Goal: Task Accomplishment & Management: Use online tool/utility

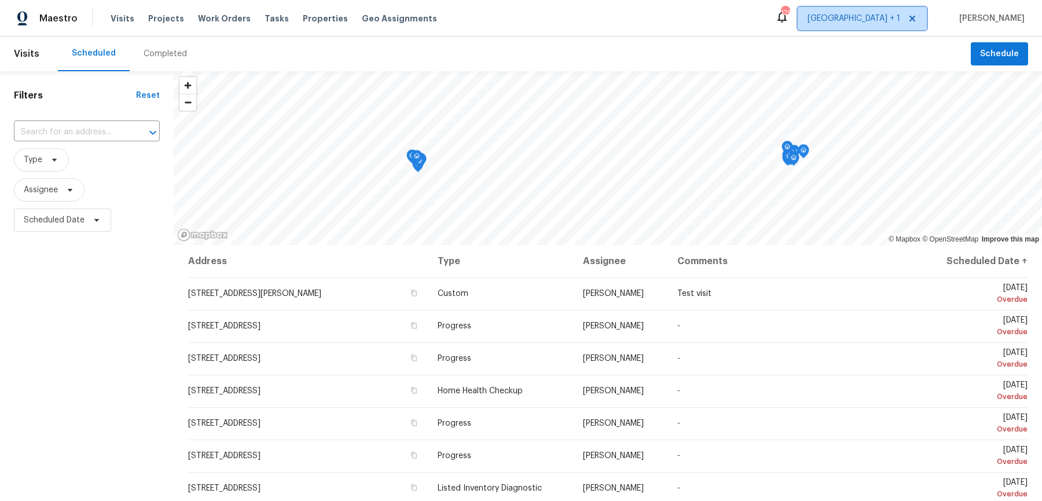
click at [891, 27] on span "[GEOGRAPHIC_DATA] + 1" at bounding box center [862, 18] width 129 height 23
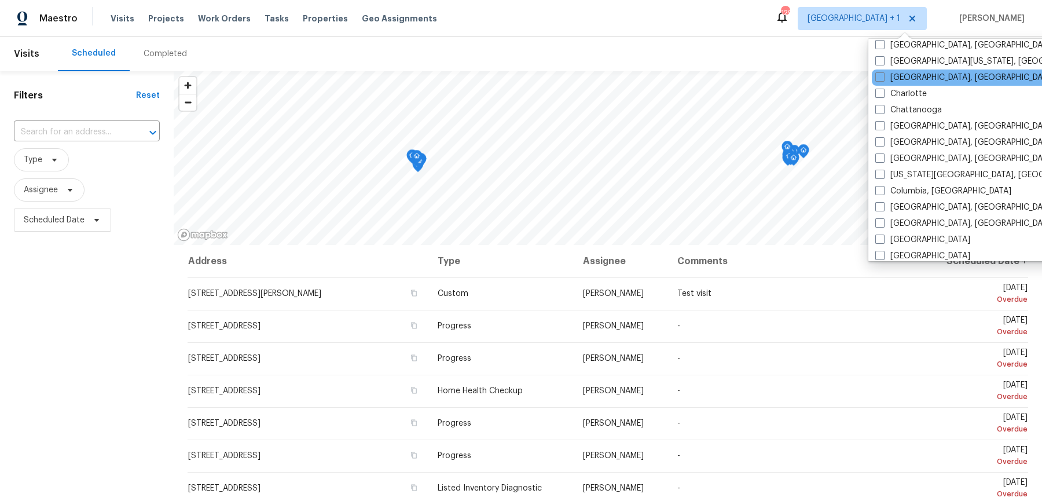
scroll to position [145, 0]
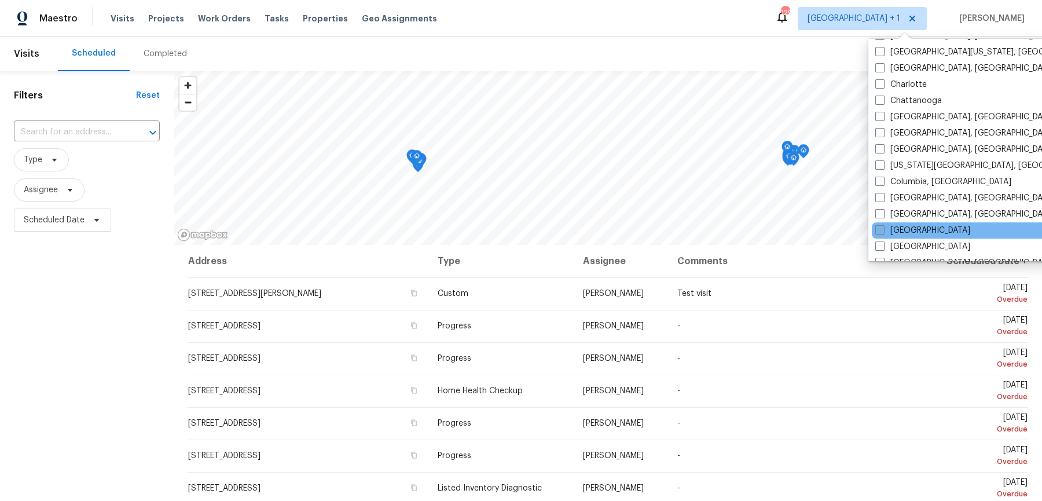
click at [890, 225] on label "[GEOGRAPHIC_DATA]" at bounding box center [922, 231] width 95 height 12
click at [883, 225] on input "[GEOGRAPHIC_DATA]" at bounding box center [879, 229] width 8 height 8
checkbox input "true"
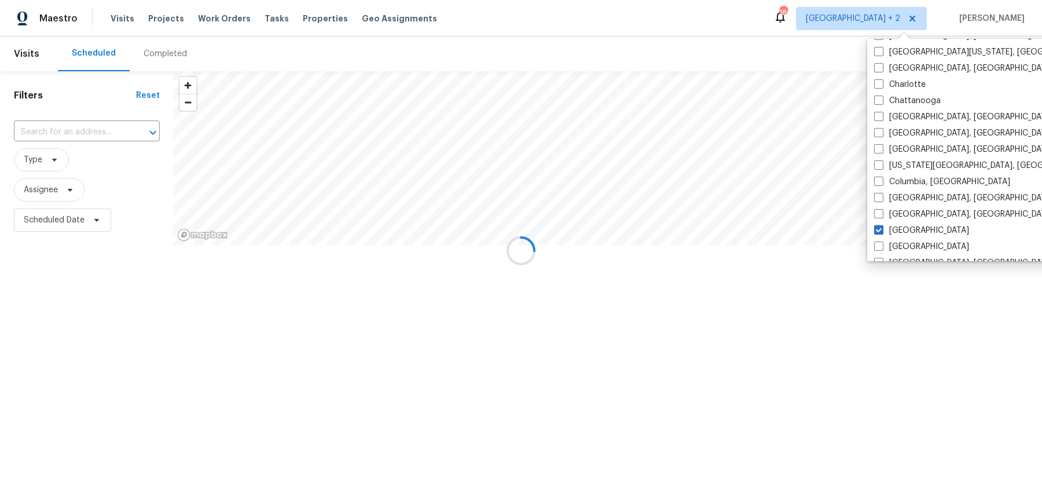
click at [80, 129] on div at bounding box center [521, 250] width 1042 height 501
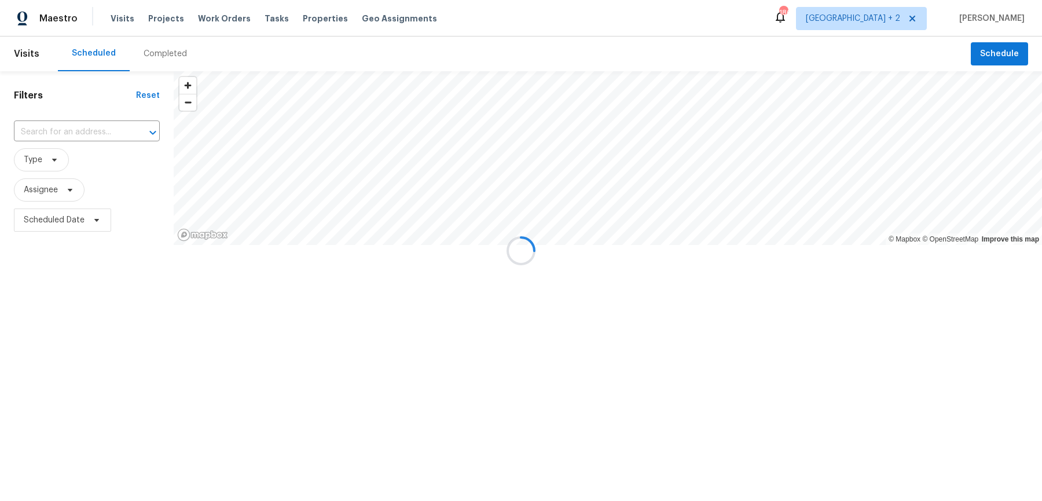
click at [70, 127] on input "text" at bounding box center [70, 132] width 113 height 18
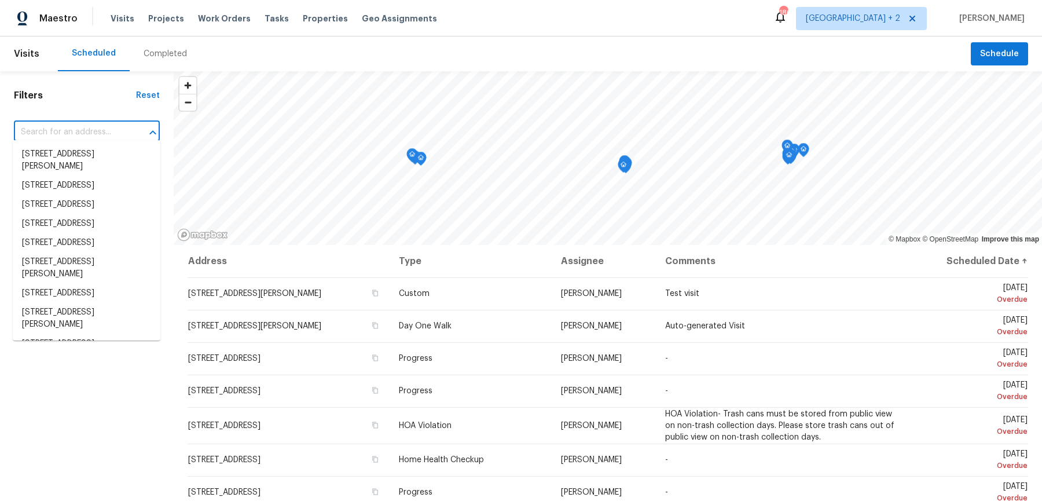
click at [69, 127] on input "text" at bounding box center [70, 132] width 113 height 18
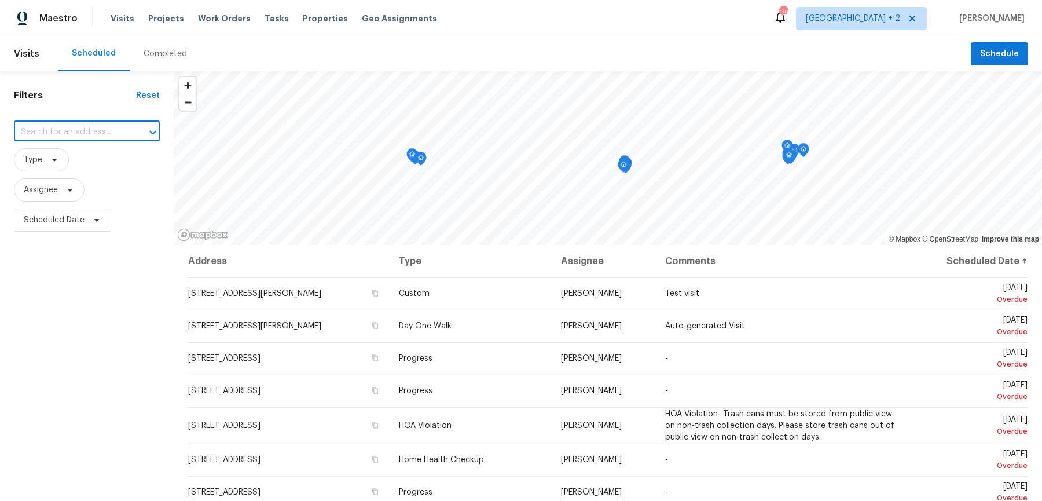
paste input "5816 [PERSON_NAME] Dr"
type input "5816 [PERSON_NAME] Dr"
click at [77, 156] on li "[STREET_ADDRESS][PERSON_NAME]" at bounding box center [87, 160] width 148 height 31
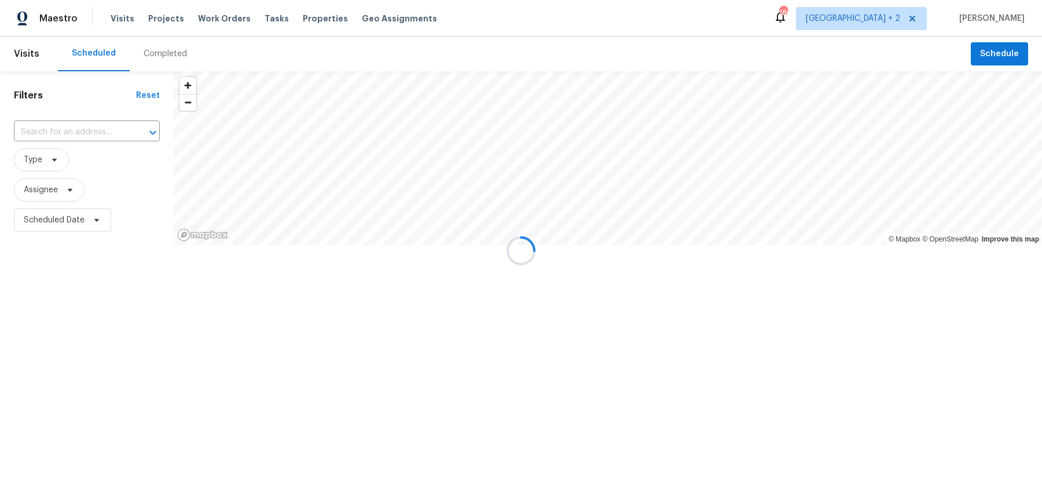
type input "[STREET_ADDRESS][PERSON_NAME]"
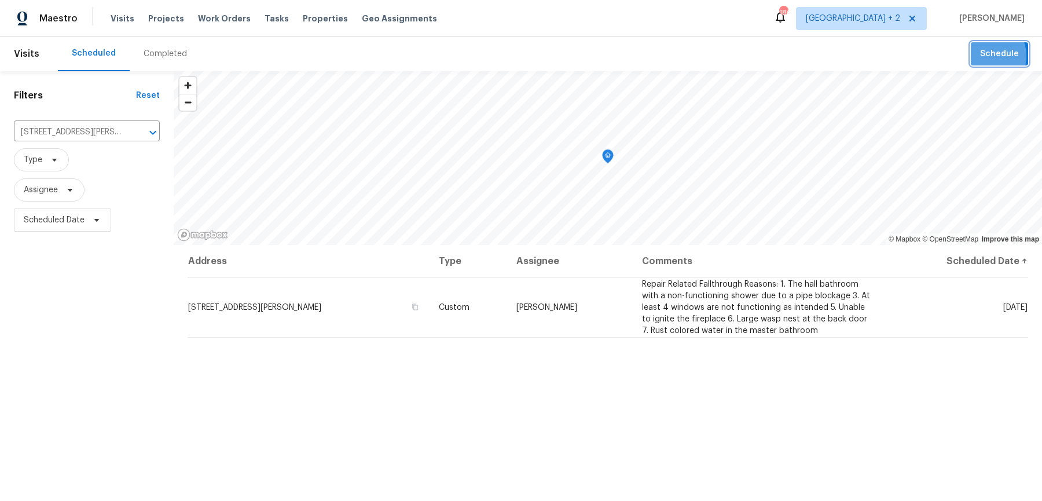
click at [990, 57] on span "Schedule" at bounding box center [999, 54] width 39 height 14
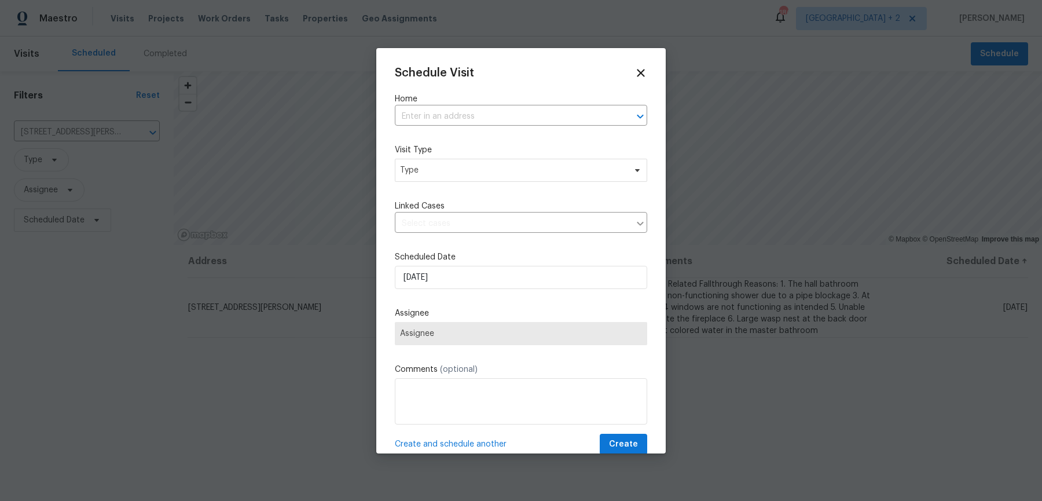
click at [452, 100] on label "Home" at bounding box center [521, 99] width 252 height 12
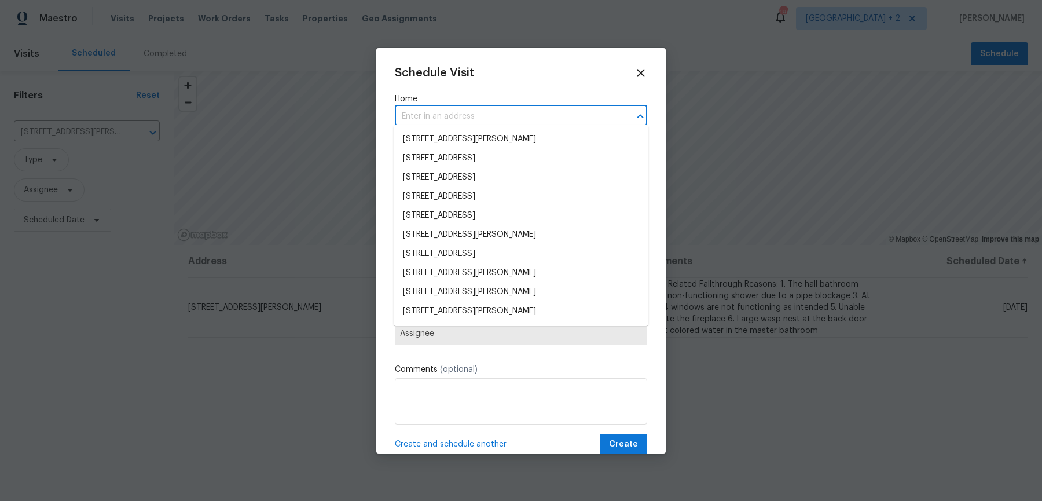
click at [452, 109] on input "text" at bounding box center [505, 117] width 220 height 18
paste input "5816 [PERSON_NAME] Dr"
type input "5816 [PERSON_NAME] Dr"
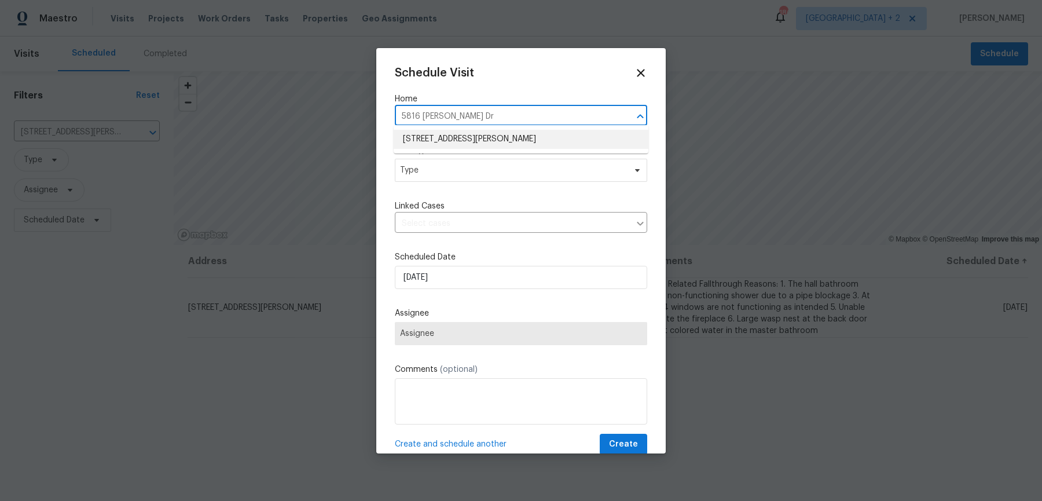
click at [460, 133] on li "[STREET_ADDRESS][PERSON_NAME]" at bounding box center [521, 139] width 255 height 19
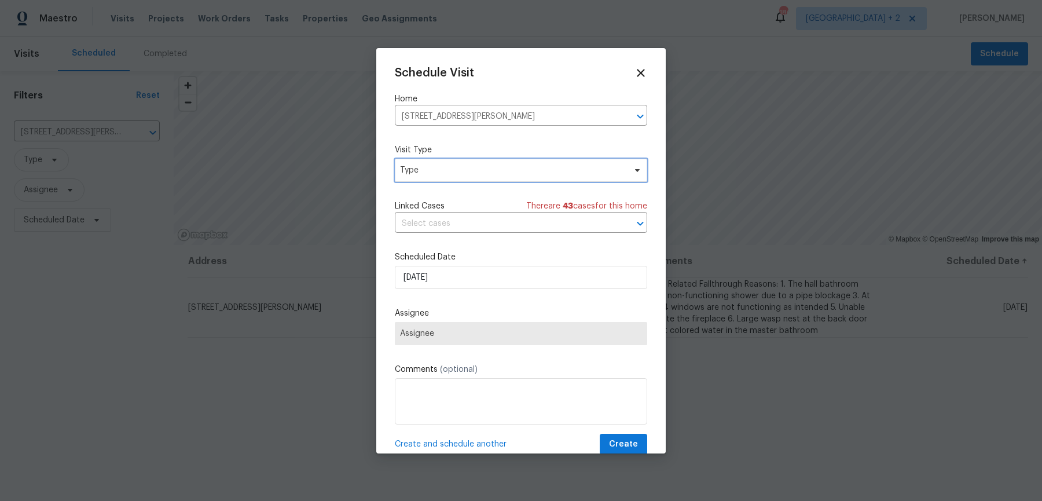
click at [442, 164] on span "Type" at bounding box center [512, 170] width 225 height 12
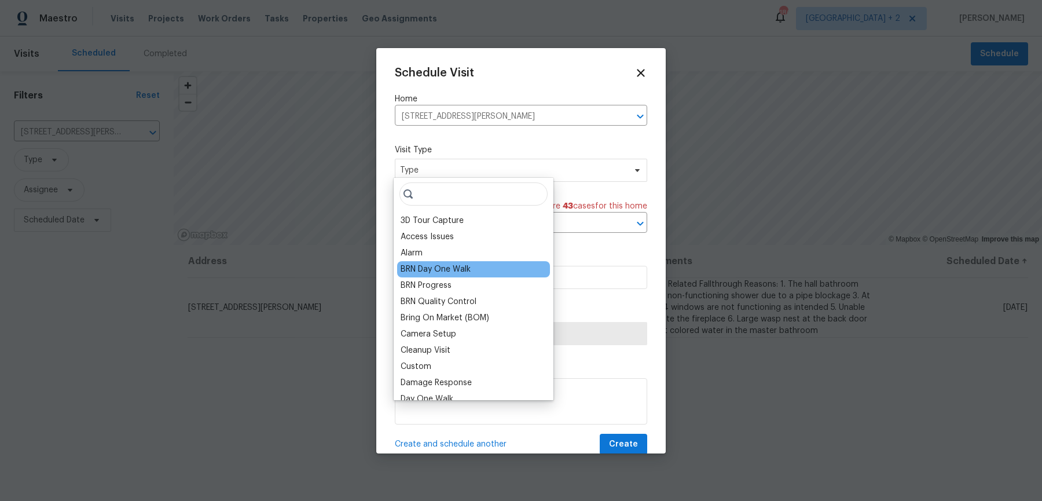
scroll to position [959, 0]
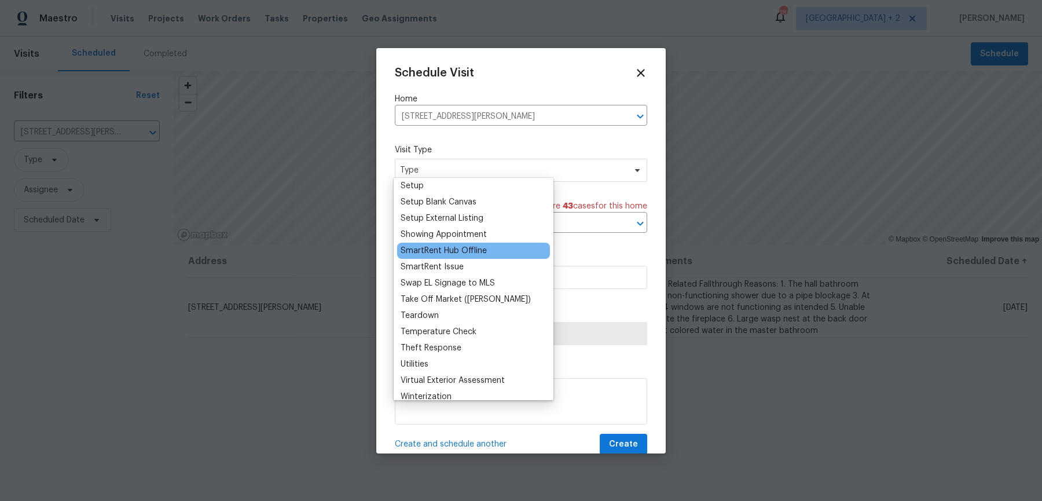
click at [449, 245] on div "SmartRent Hub Offline" at bounding box center [444, 251] width 86 height 12
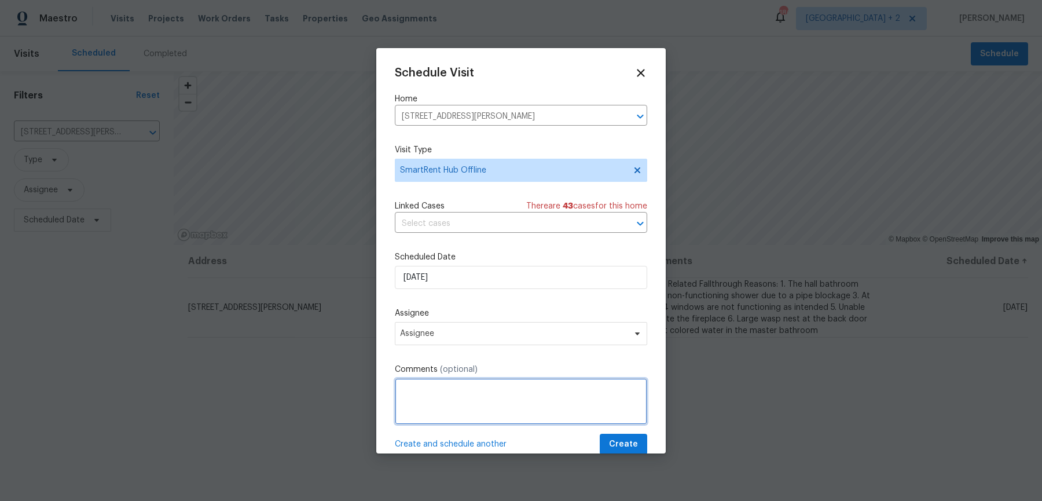
click at [443, 393] on textarea at bounding box center [521, 401] width 252 height 46
paste textarea "The hub is currently offline, Could you please go out to the home and make sure…"
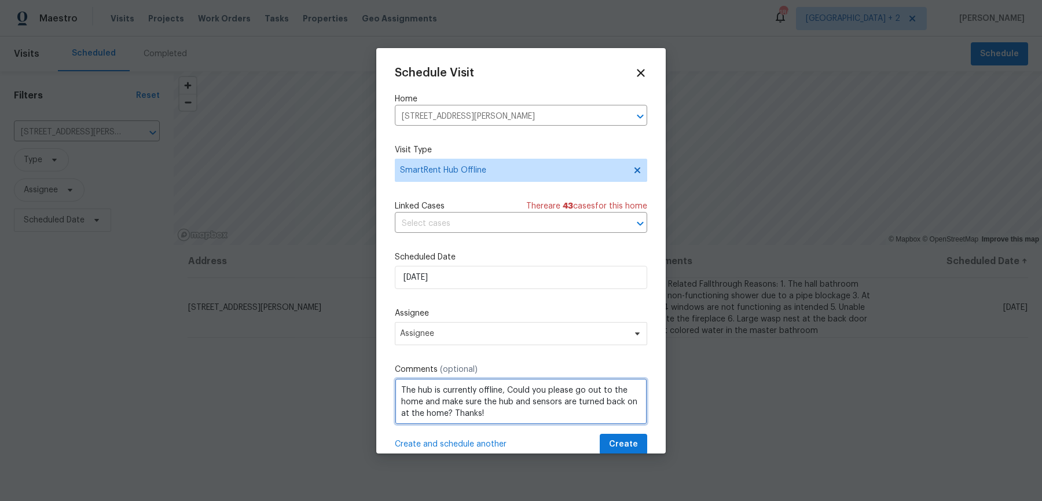
scroll to position [5, 0]
type textarea "The hub is currently offline, Could you please go out to the home and make sure…"
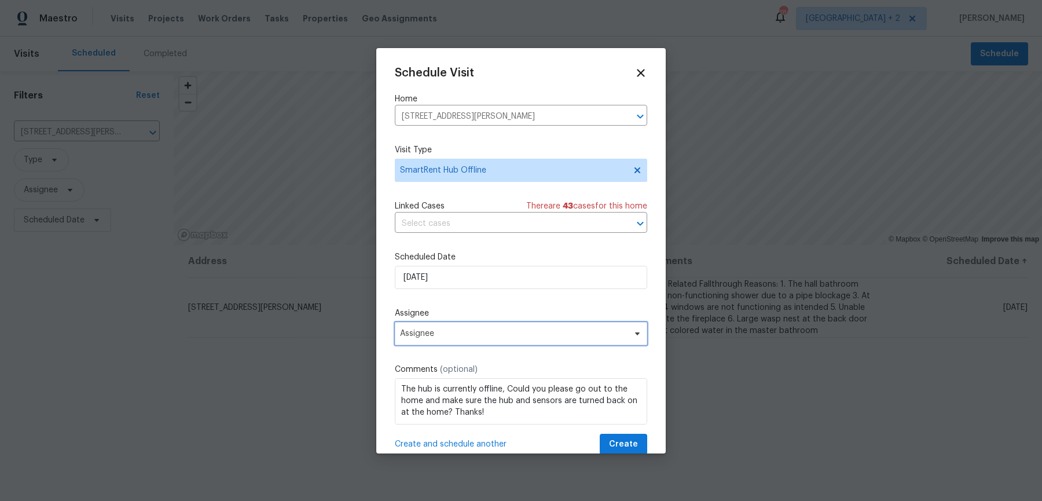
click at [432, 329] on span "Assignee" at bounding box center [521, 333] width 252 height 23
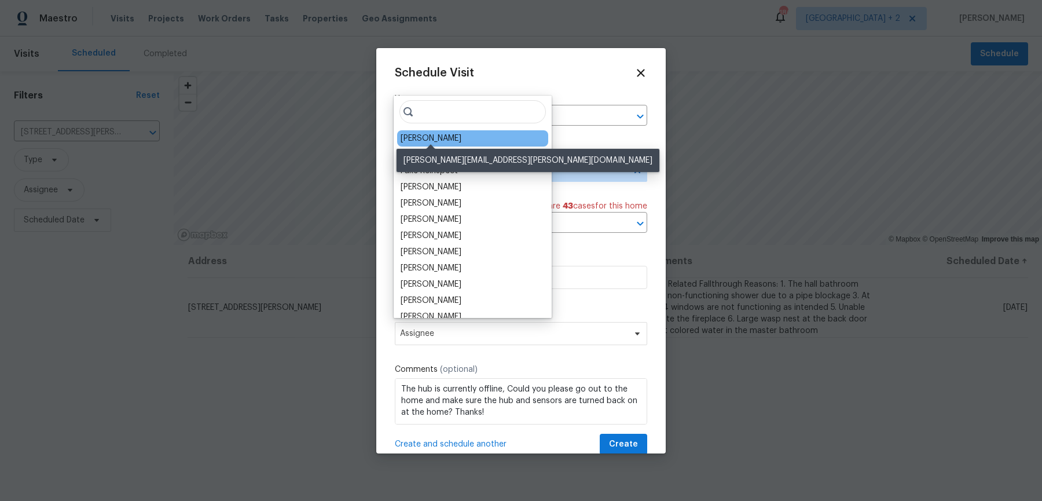
click at [427, 133] on div "[PERSON_NAME]" at bounding box center [431, 139] width 61 height 12
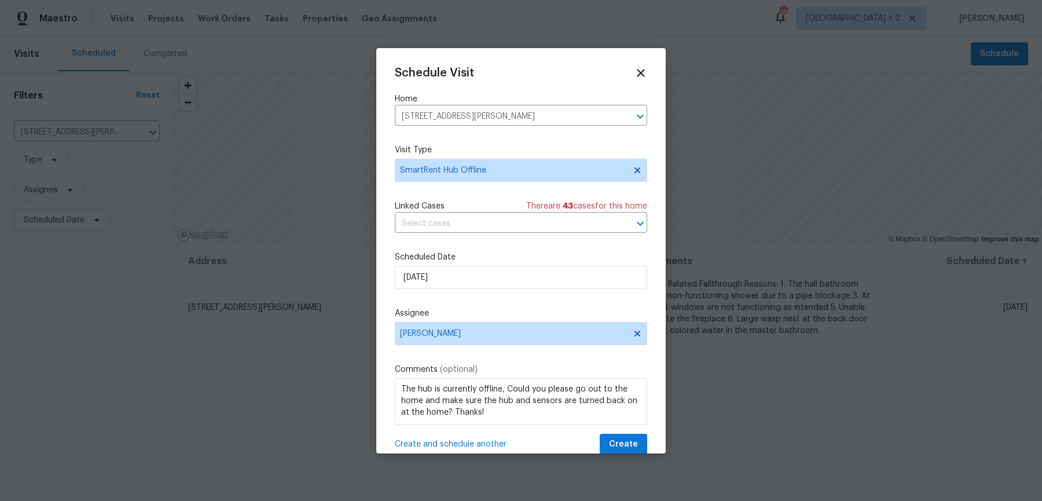
click at [442, 251] on label "Scheduled Date" at bounding box center [521, 257] width 252 height 12
click at [442, 274] on input "[DATE]" at bounding box center [521, 277] width 252 height 23
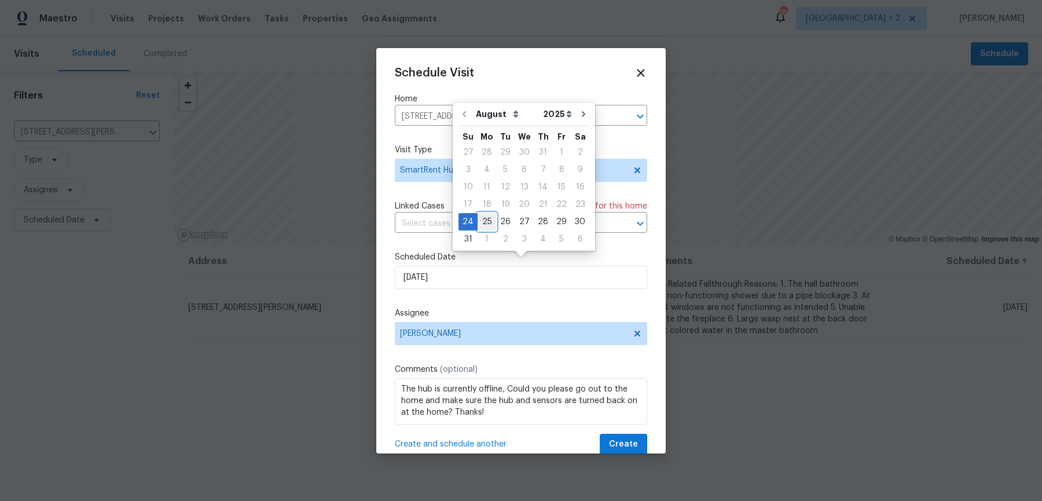
click at [486, 215] on div "25" at bounding box center [487, 222] width 19 height 16
type input "[DATE]"
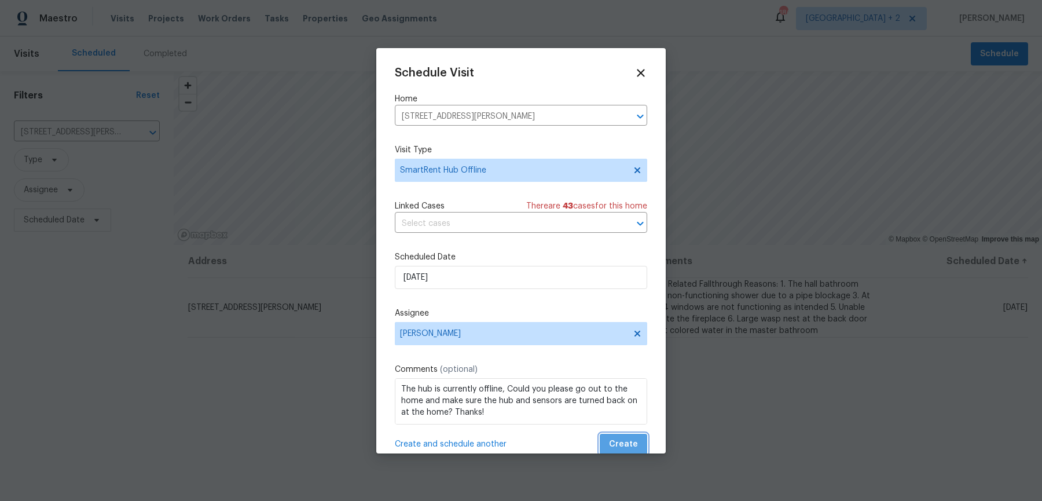
click at [633, 438] on span "Create" at bounding box center [623, 444] width 29 height 14
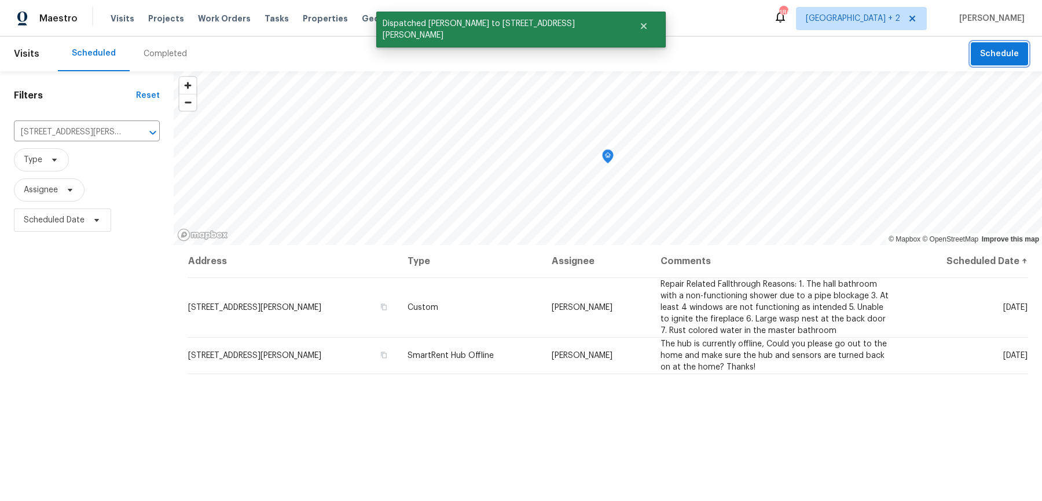
click at [995, 56] on span "Schedule" at bounding box center [999, 54] width 39 height 14
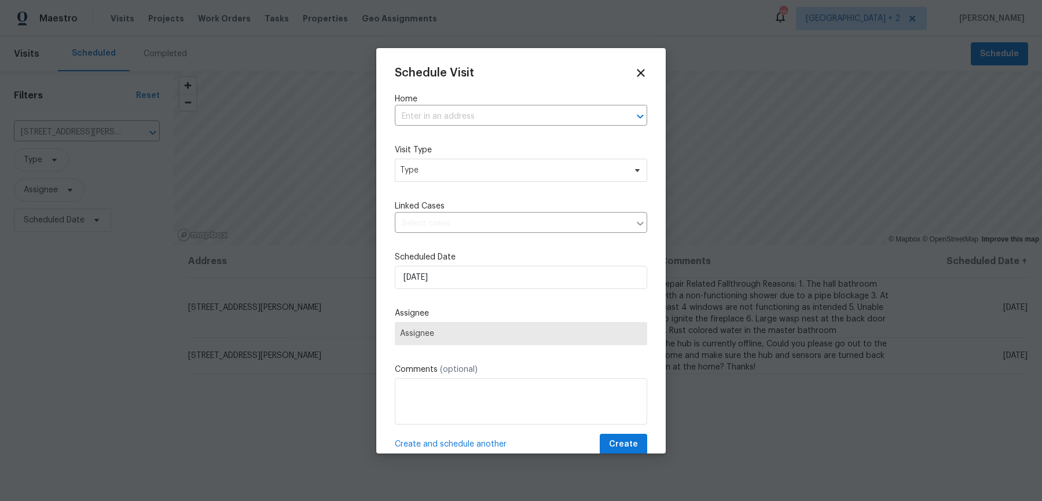
click at [409, 104] on div "Home ​" at bounding box center [521, 109] width 252 height 32
click at [413, 117] on input "text" at bounding box center [505, 117] width 220 height 18
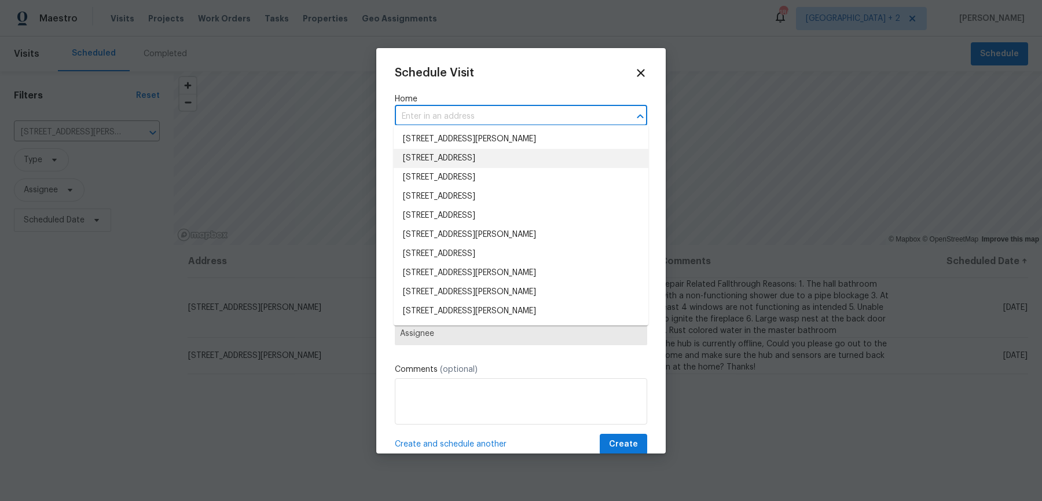
click at [391, 154] on div "Schedule Visit Home ​ Visit Type Type Linked Cases ​ Scheduled Date [DATE] Assi…" at bounding box center [520, 250] width 289 height 405
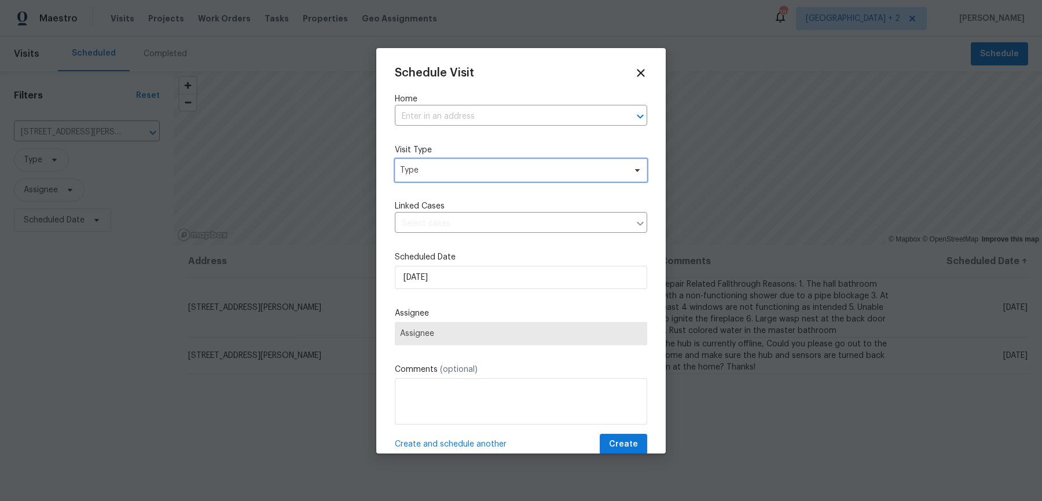
click at [420, 167] on span "Type" at bounding box center [512, 170] width 225 height 12
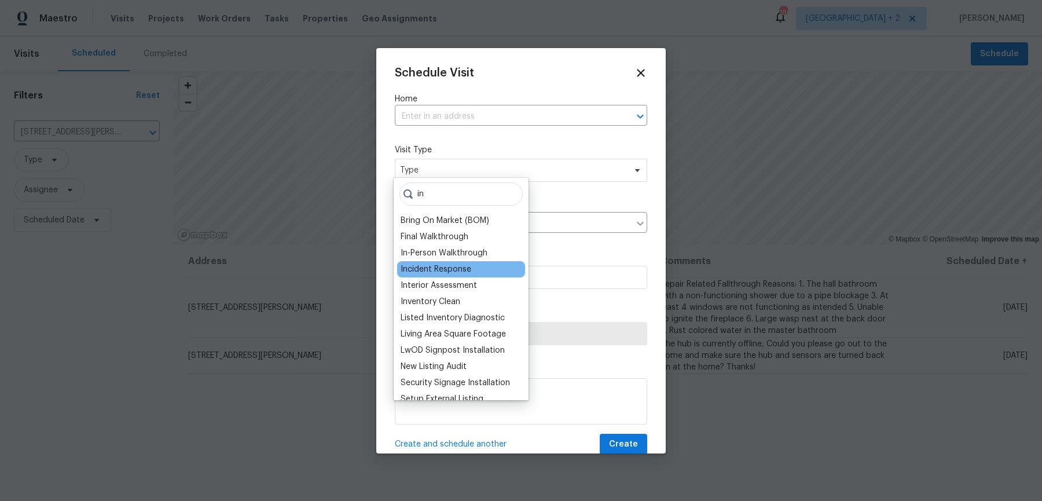
type input "in"
click at [446, 266] on div "Incident Response" at bounding box center [436, 269] width 71 height 12
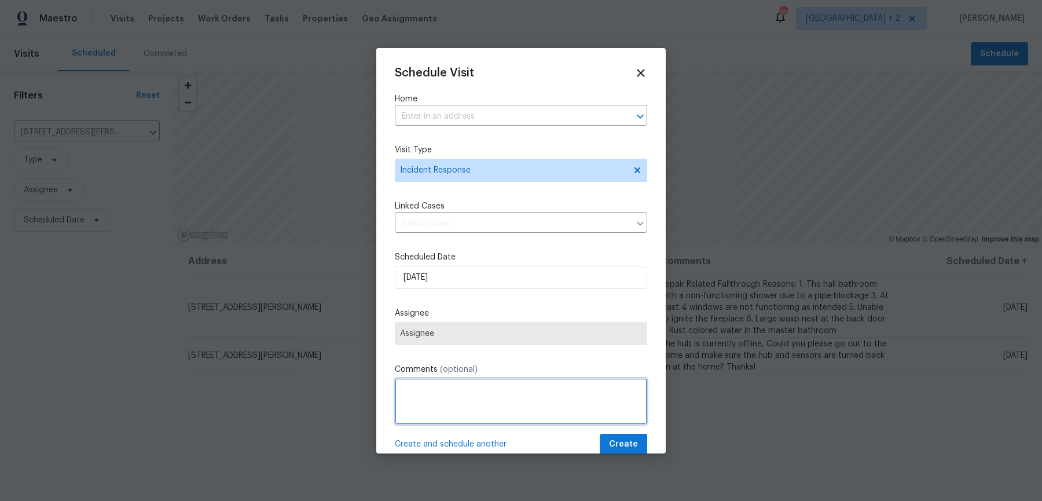
click at [454, 378] on textarea at bounding box center [521, 401] width 252 height 46
paste textarea "" The site has several moved around water pipes/plumbing issues, front door loc…"
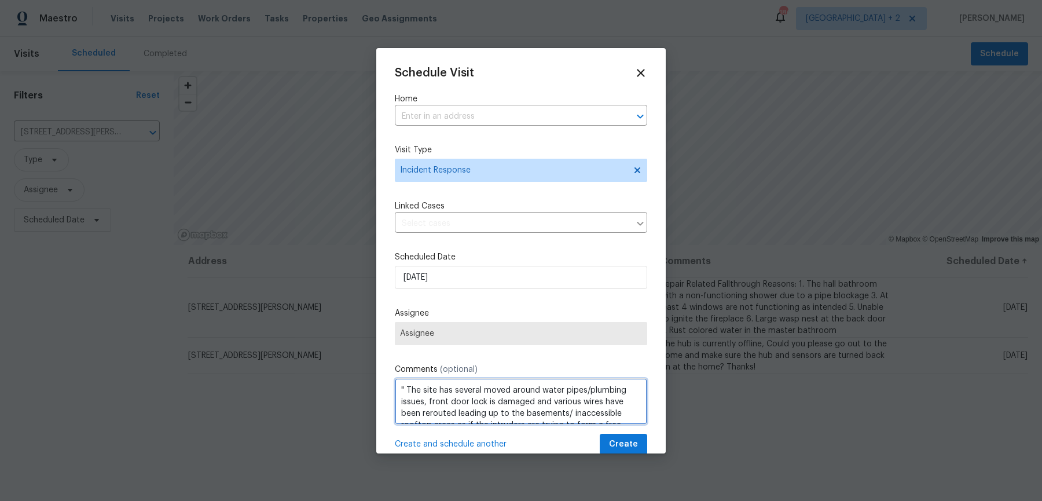
scroll to position [97, 0]
type textarea "" The site has several moved around water pipes/plumbing issues, front door loc…"
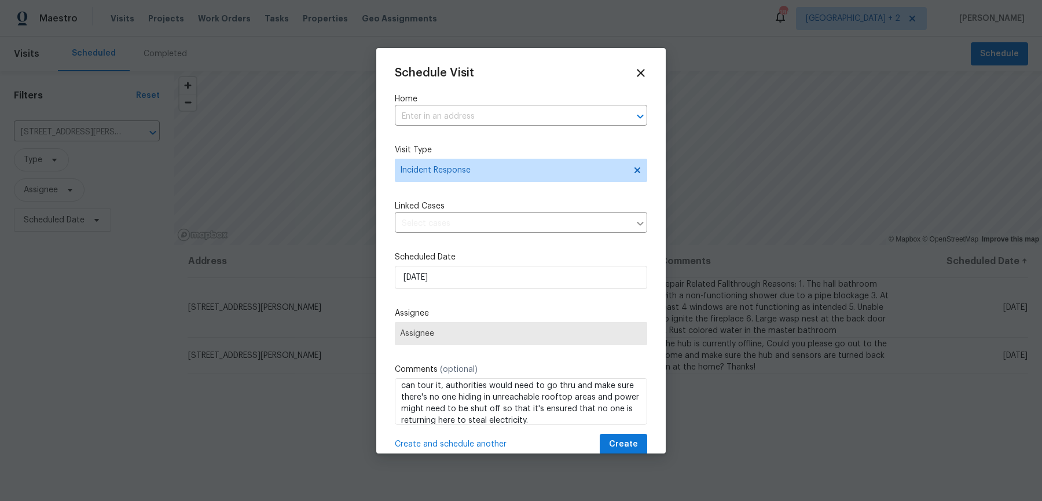
click at [448, 101] on label "Home" at bounding box center [521, 99] width 252 height 12
click at [448, 113] on input "text" at bounding box center [505, 117] width 220 height 18
paste input "5816 [PERSON_NAME] Dr"
type input "5816 [PERSON_NAME] Dr"
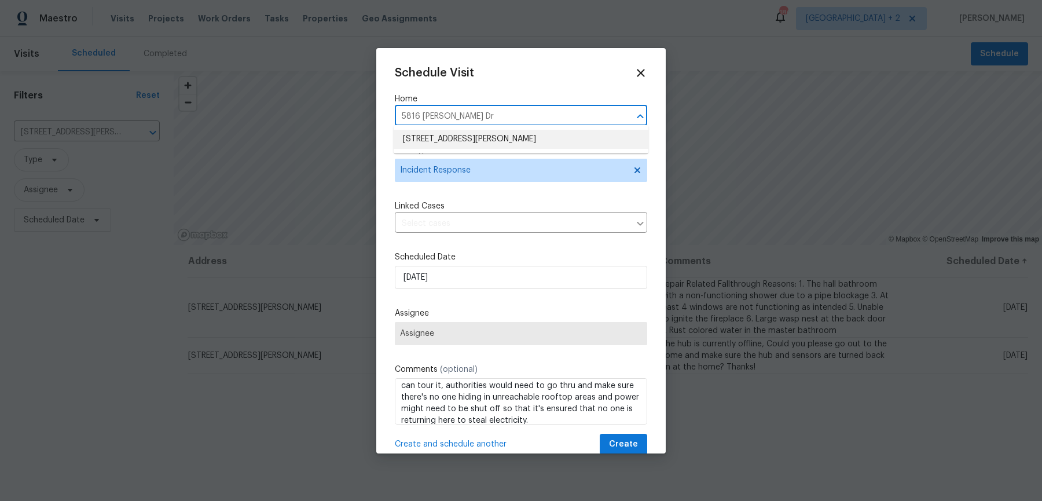
click at [451, 135] on li "[STREET_ADDRESS][PERSON_NAME]" at bounding box center [521, 139] width 255 height 19
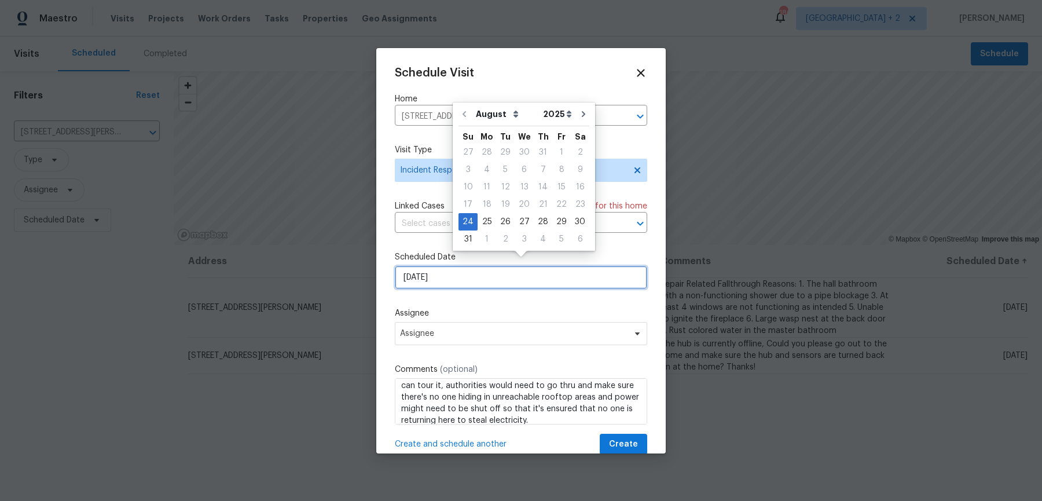
click at [439, 271] on input "[DATE]" at bounding box center [521, 277] width 252 height 23
click at [498, 216] on div "26" at bounding box center [505, 222] width 19 height 16
type input "[DATE]"
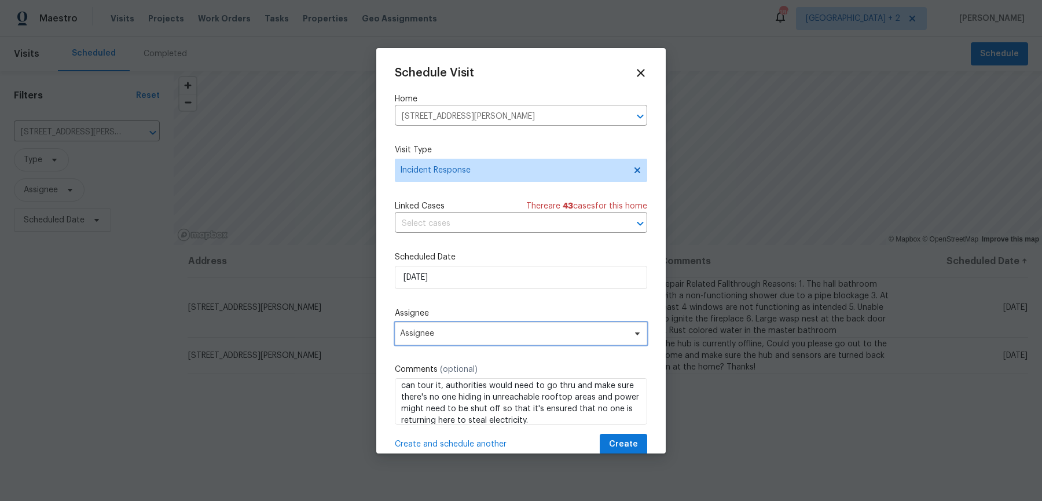
click at [430, 329] on span "Assignee" at bounding box center [521, 333] width 252 height 23
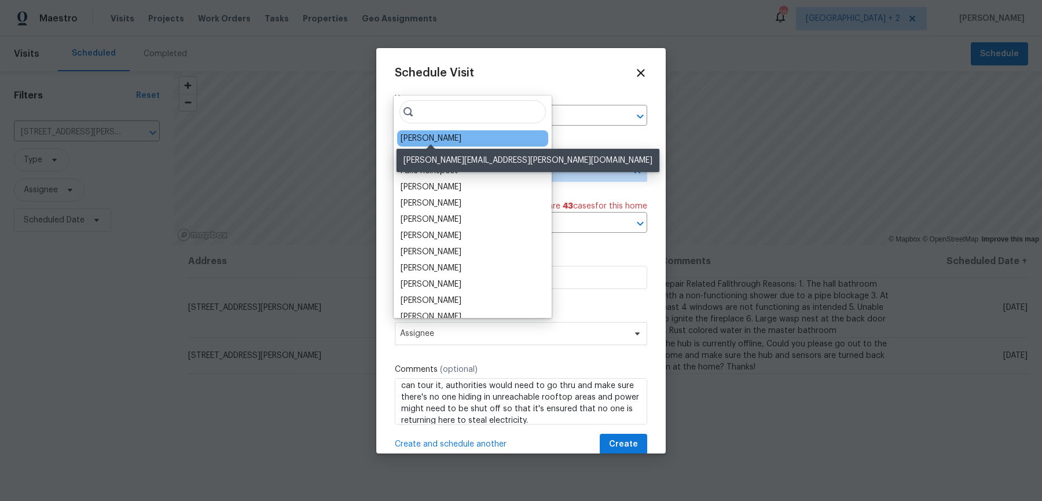
click at [424, 133] on div "[PERSON_NAME]" at bounding box center [431, 139] width 61 height 12
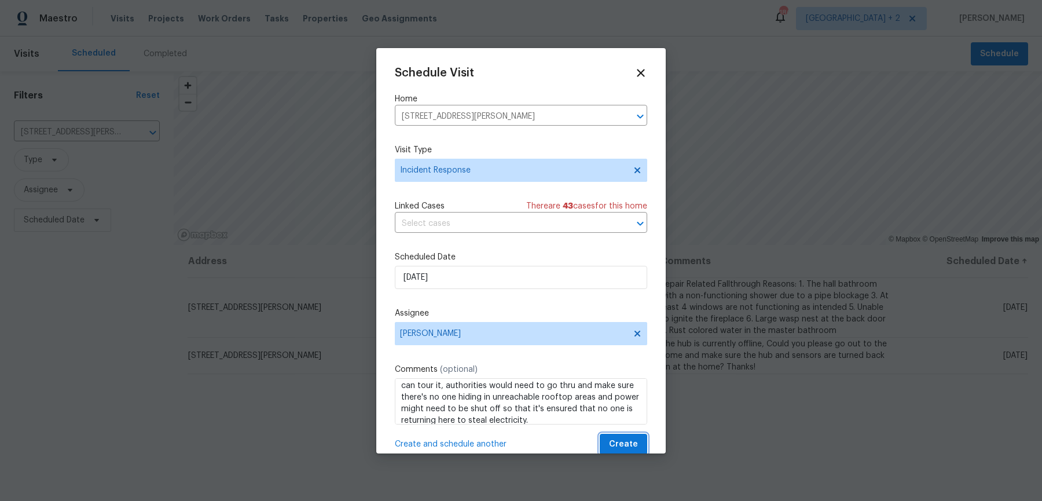
click at [626, 437] on span "Create" at bounding box center [623, 444] width 29 height 14
